Goal: Task Accomplishment & Management: Manage account settings

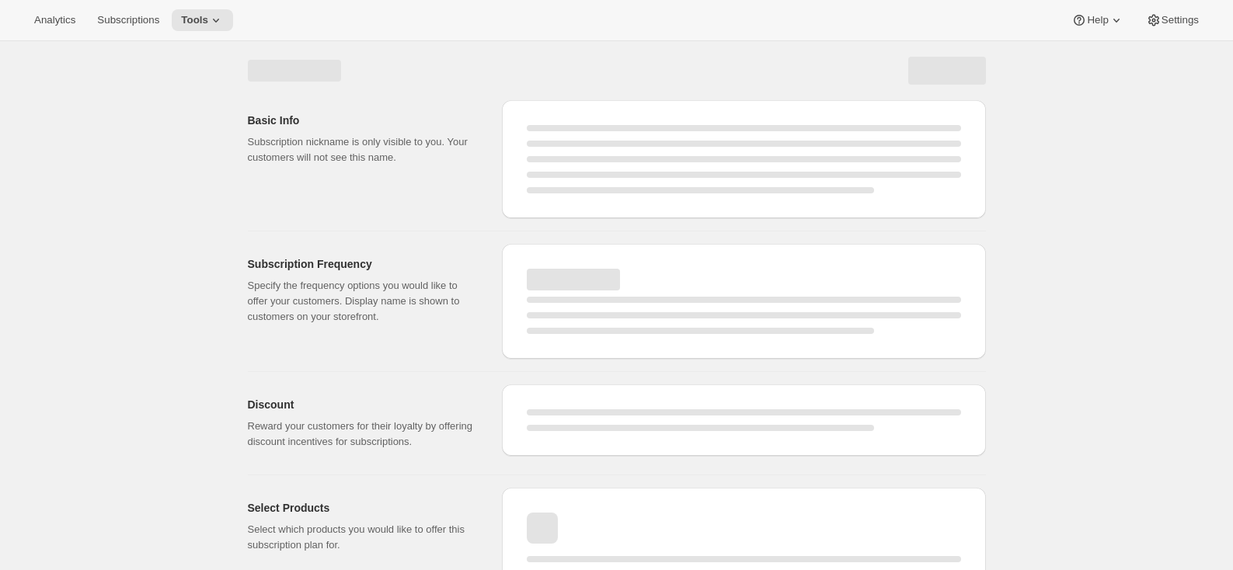
select select "WEEK"
select select "MONTH"
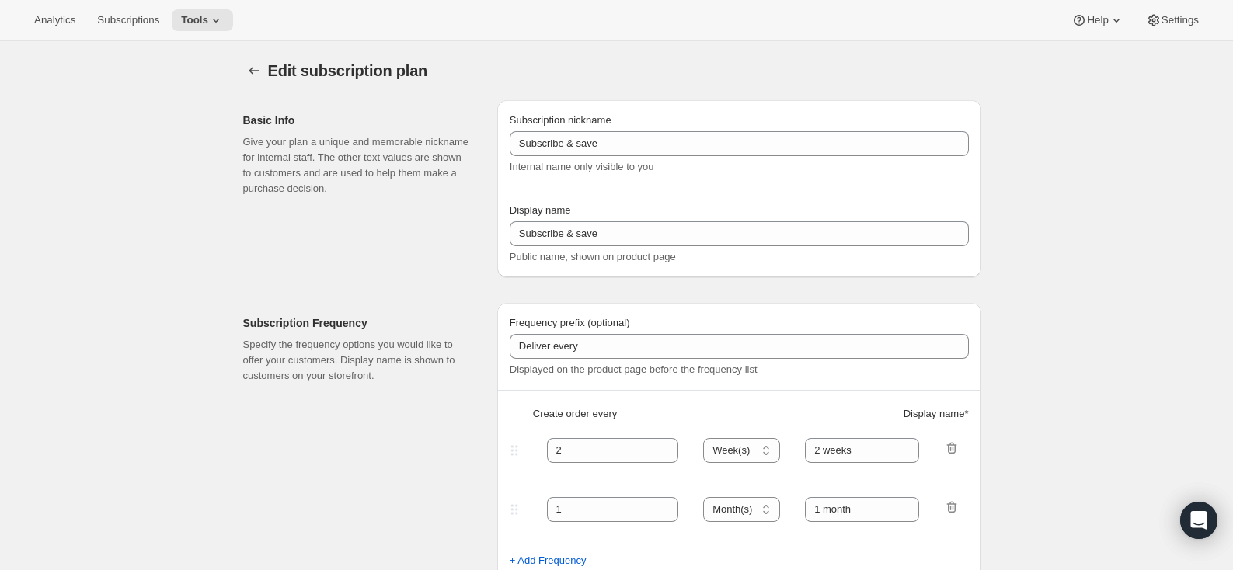
type input "Good Ember Box - 6 months prepaid 99"
type input "Good Ember Box - 6 months prepaid"
select select "ENABLED"
select select "MONTH"
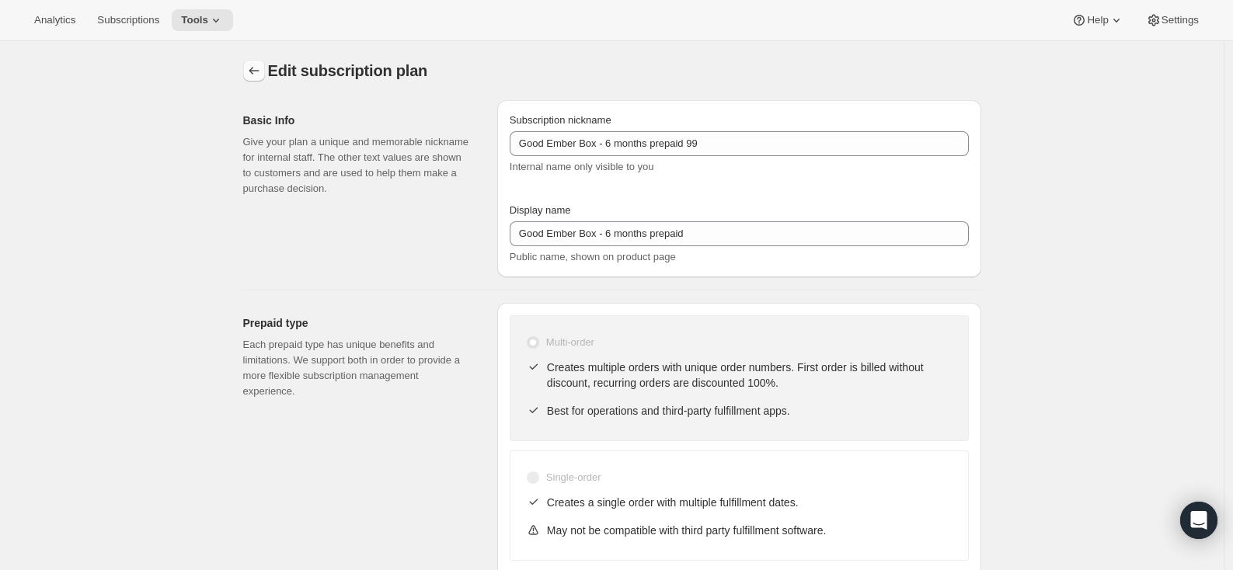
click at [252, 72] on icon "Subscription plans" at bounding box center [254, 71] width 16 height 16
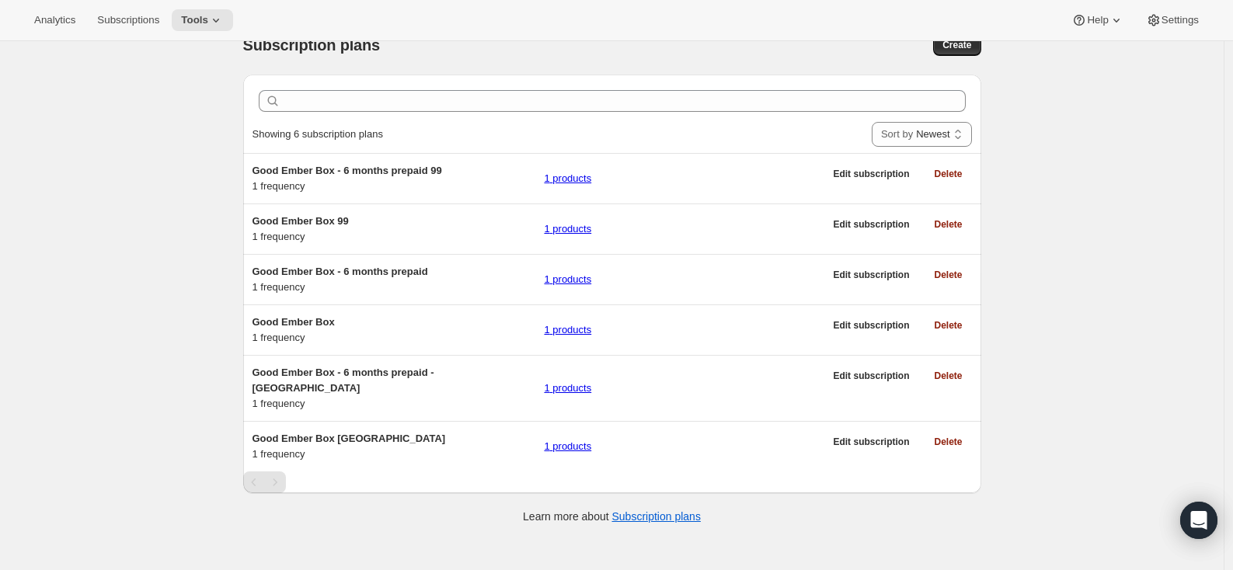
scroll to position [39, 0]
